Goal: Use online tool/utility: Utilize a website feature to perform a specific function

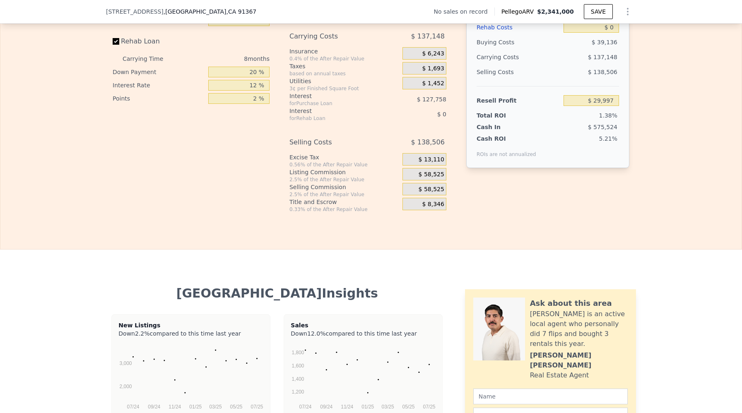
scroll to position [1129, 0]
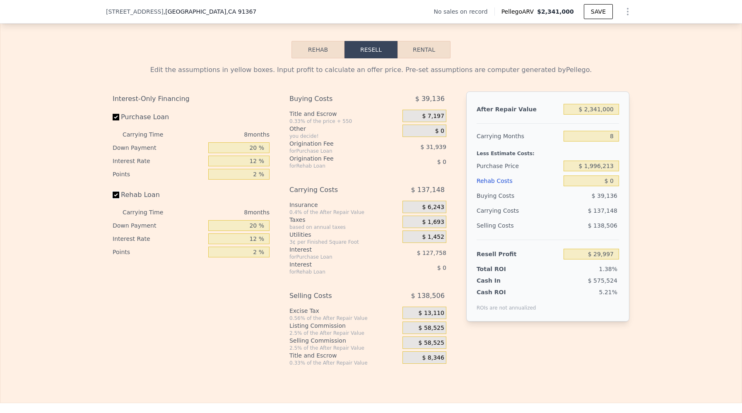
click at [115, 197] on input "Rehab Loan" at bounding box center [116, 195] width 7 height 7
checkbox input "false"
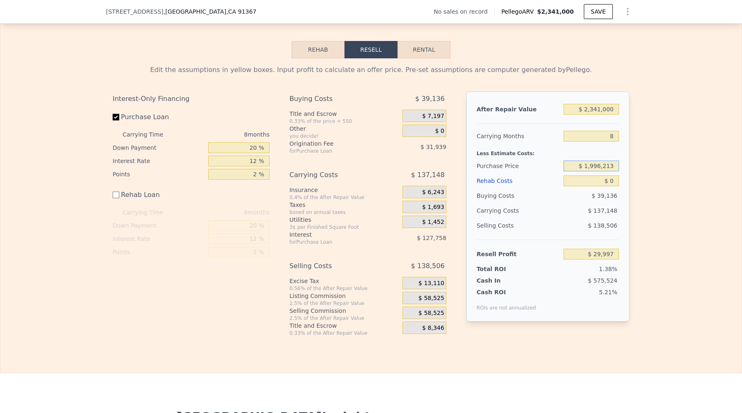
click at [596, 166] on input "$ 1,996,213" at bounding box center [591, 166] width 55 height 11
click at [600, 167] on input "$ 1,996,213" at bounding box center [591, 166] width 55 height 11
click at [602, 166] on input "$ 16,213" at bounding box center [591, 166] width 55 height 11
type input "$ 1,700,213"
click at [600, 173] on div "$ 1,700,213" at bounding box center [591, 166] width 55 height 15
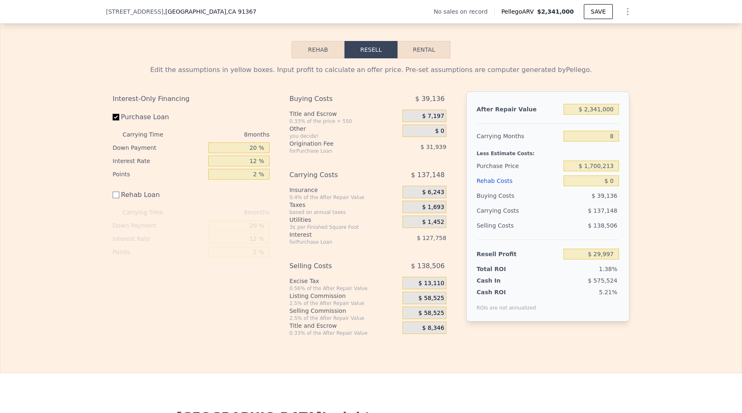
type input "$ 350,662"
click at [613, 183] on input "$ 0" at bounding box center [591, 181] width 55 height 11
type input "$ 20,000"
type input "$ 330,662"
type input "$ 200,000"
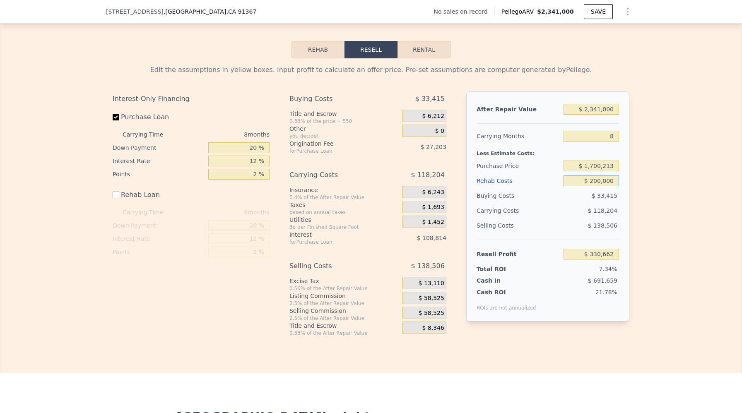
type input "$ 150,662"
click at [524, 217] on div "Carrying Costs" at bounding box center [503, 210] width 52 height 15
click at [595, 182] on input "$ 200,000" at bounding box center [591, 181] width 55 height 11
type input "$ 00000"
type input "$ 350,662"
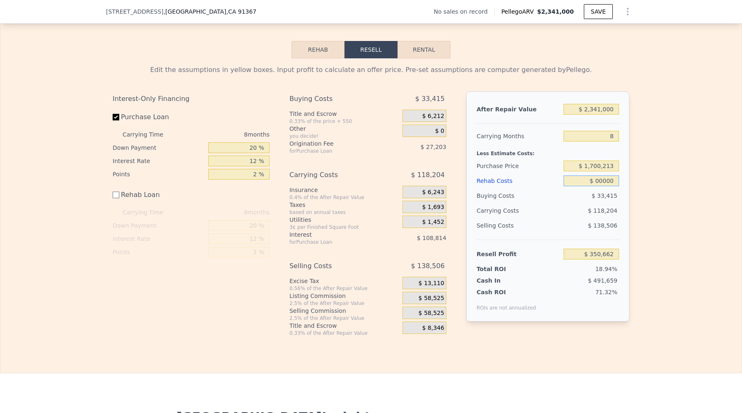
type input "$ 300,000"
type input "$ 50,662"
type input "$ 300,000"
click at [597, 163] on input "$ 1,700,213" at bounding box center [591, 166] width 55 height 11
click at [595, 168] on input "$ 1,700,213" at bounding box center [591, 166] width 55 height 11
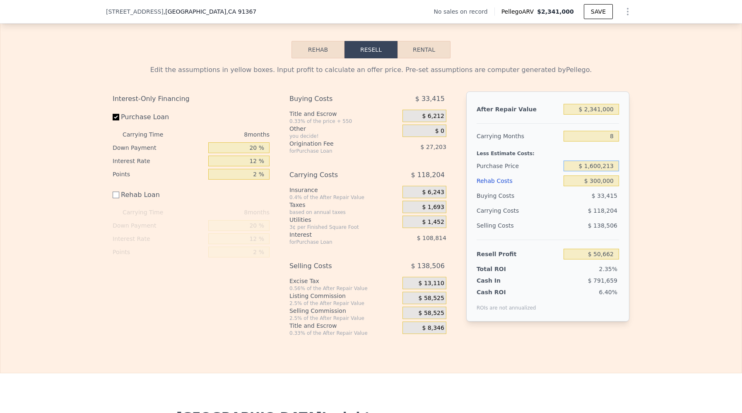
type input "$ 1,600,213"
click at [564, 191] on div "$ 33,415" at bounding box center [592, 195] width 56 height 15
type input "$ 158,995"
click at [613, 138] on input "8" at bounding box center [591, 136] width 55 height 11
type input "6"
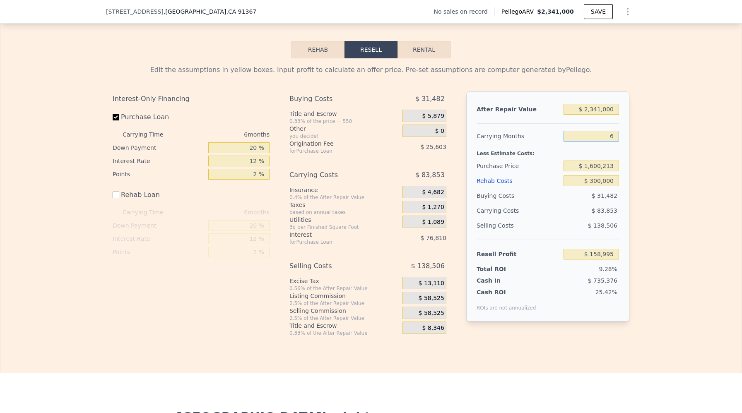
type input "$ 186,946"
type input "6"
click at [558, 193] on div "Buying Costs" at bounding box center [519, 195] width 84 height 15
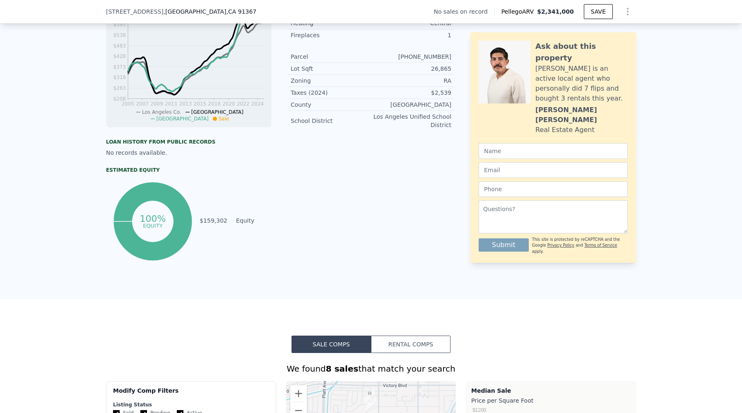
scroll to position [201, 0]
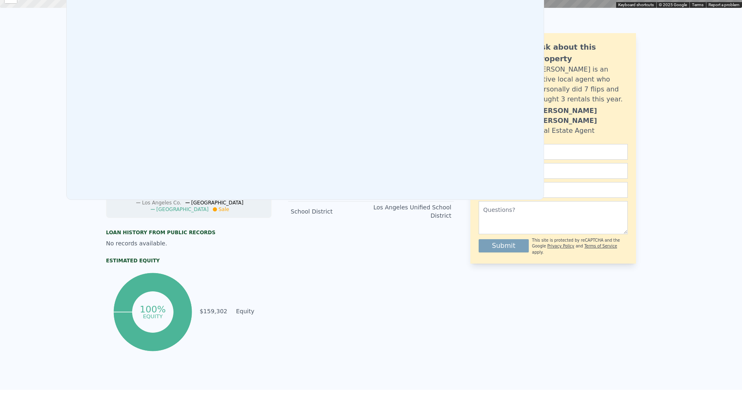
checkbox input "true"
type input "8"
type input "$ 0"
type input "$ 29,997"
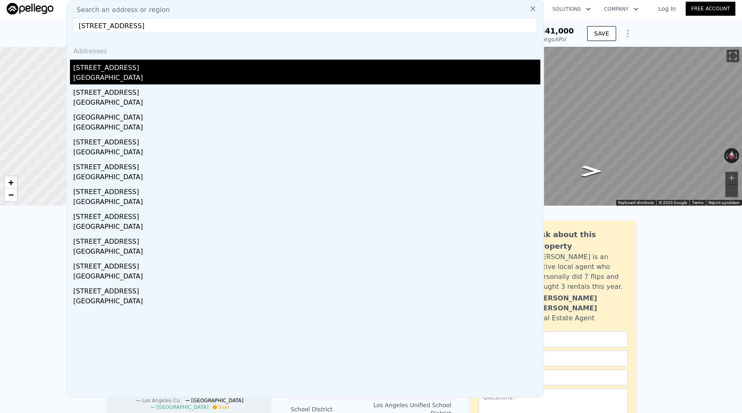
type input "[STREET_ADDRESS]"
click at [135, 65] on div "[STREET_ADDRESS]" at bounding box center [306, 66] width 467 height 13
